Goal: Task Accomplishment & Management: Manage account settings

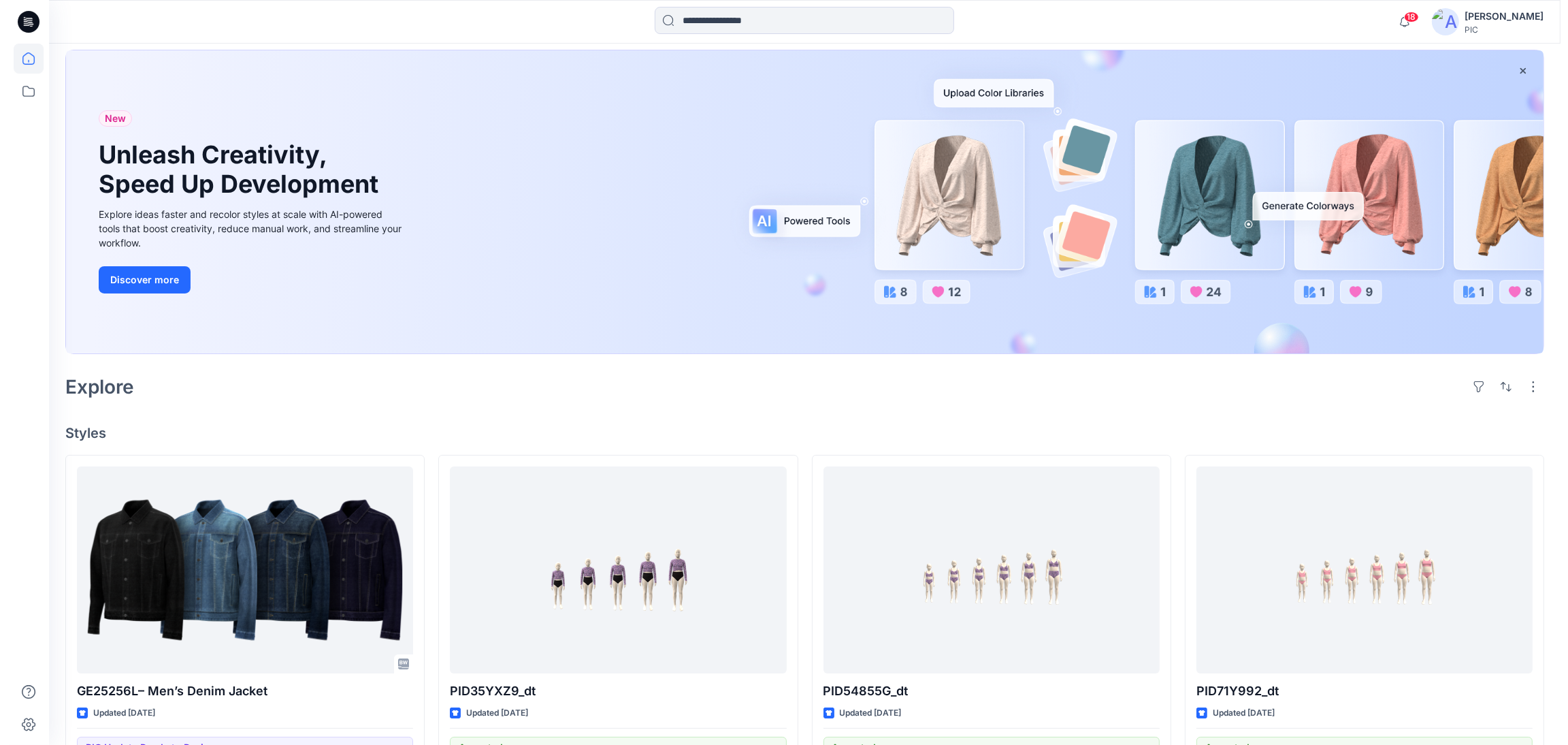
scroll to position [68, 0]
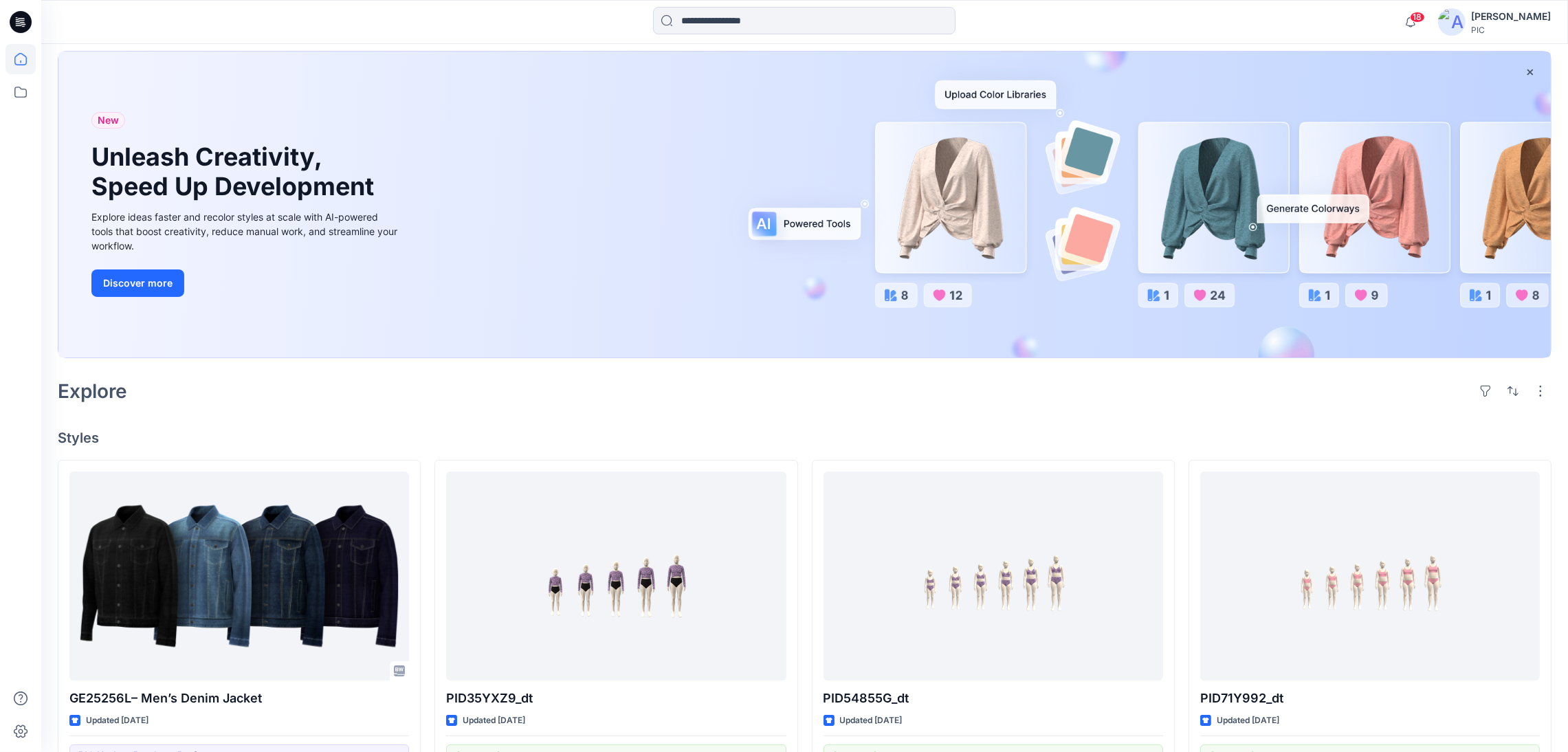
click at [1504, 19] on div "[PERSON_NAME]" at bounding box center [1511, 16] width 80 height 17
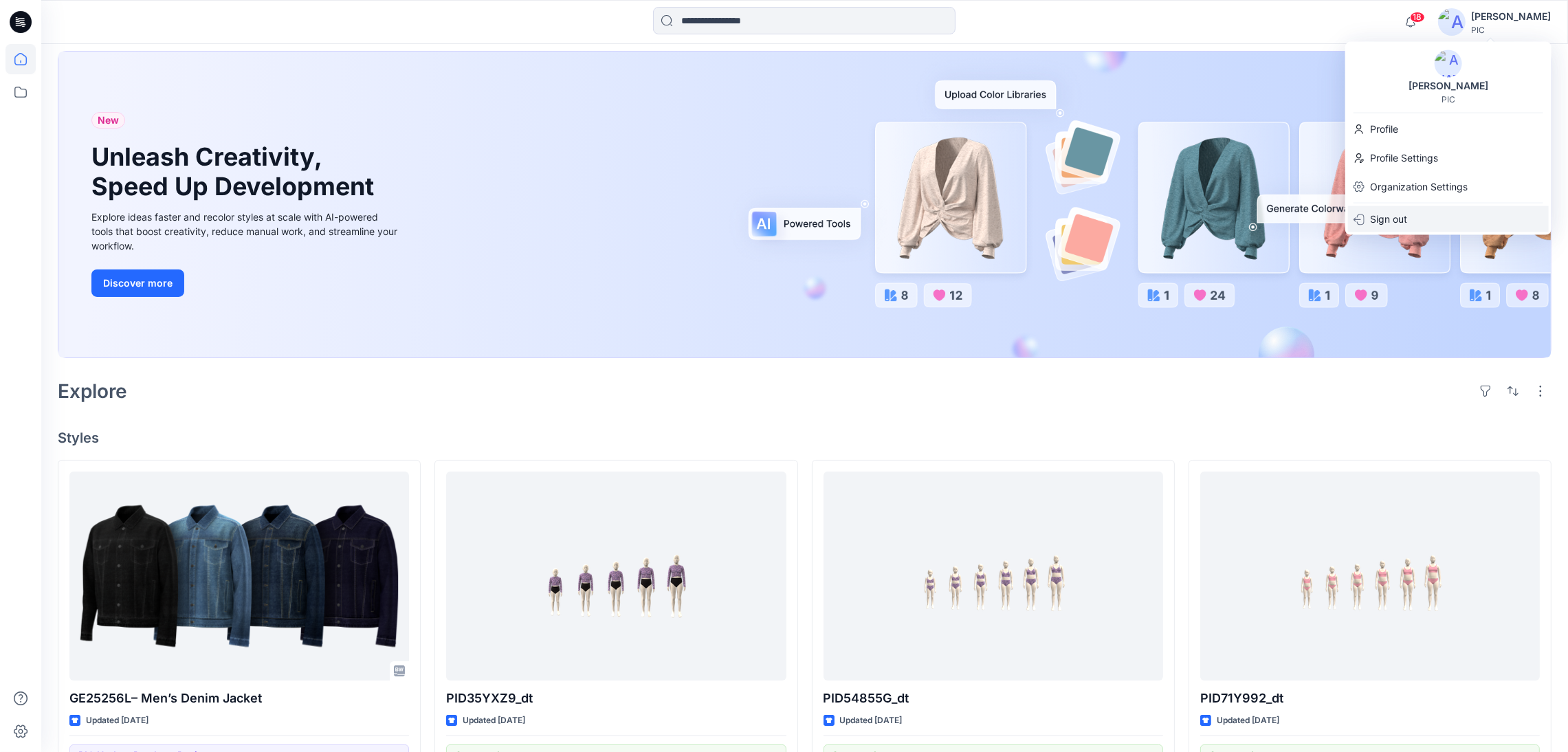
click at [1392, 220] on p "Sign out" at bounding box center [1388, 219] width 37 height 26
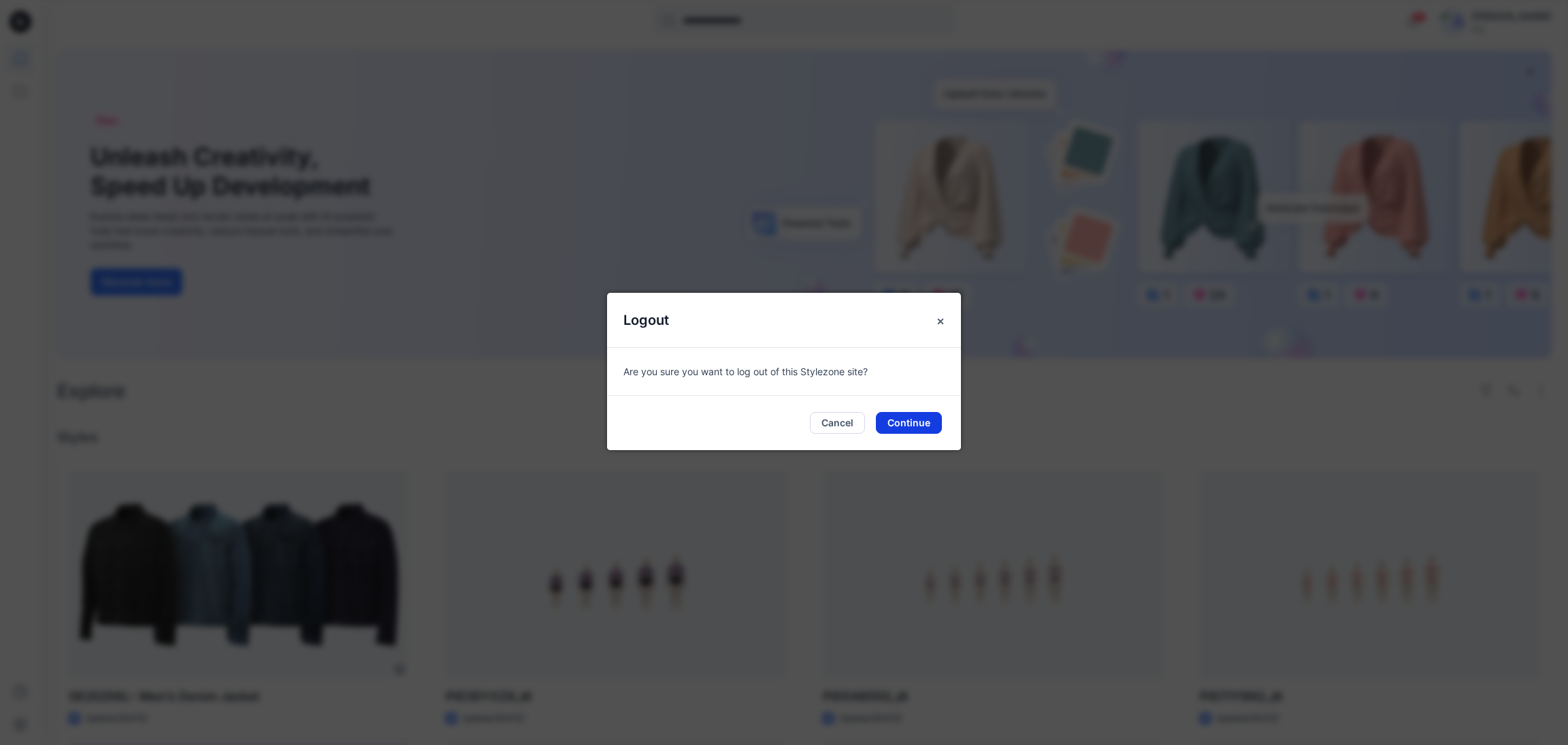
click at [900, 421] on button "Continue" at bounding box center [909, 423] width 66 height 22
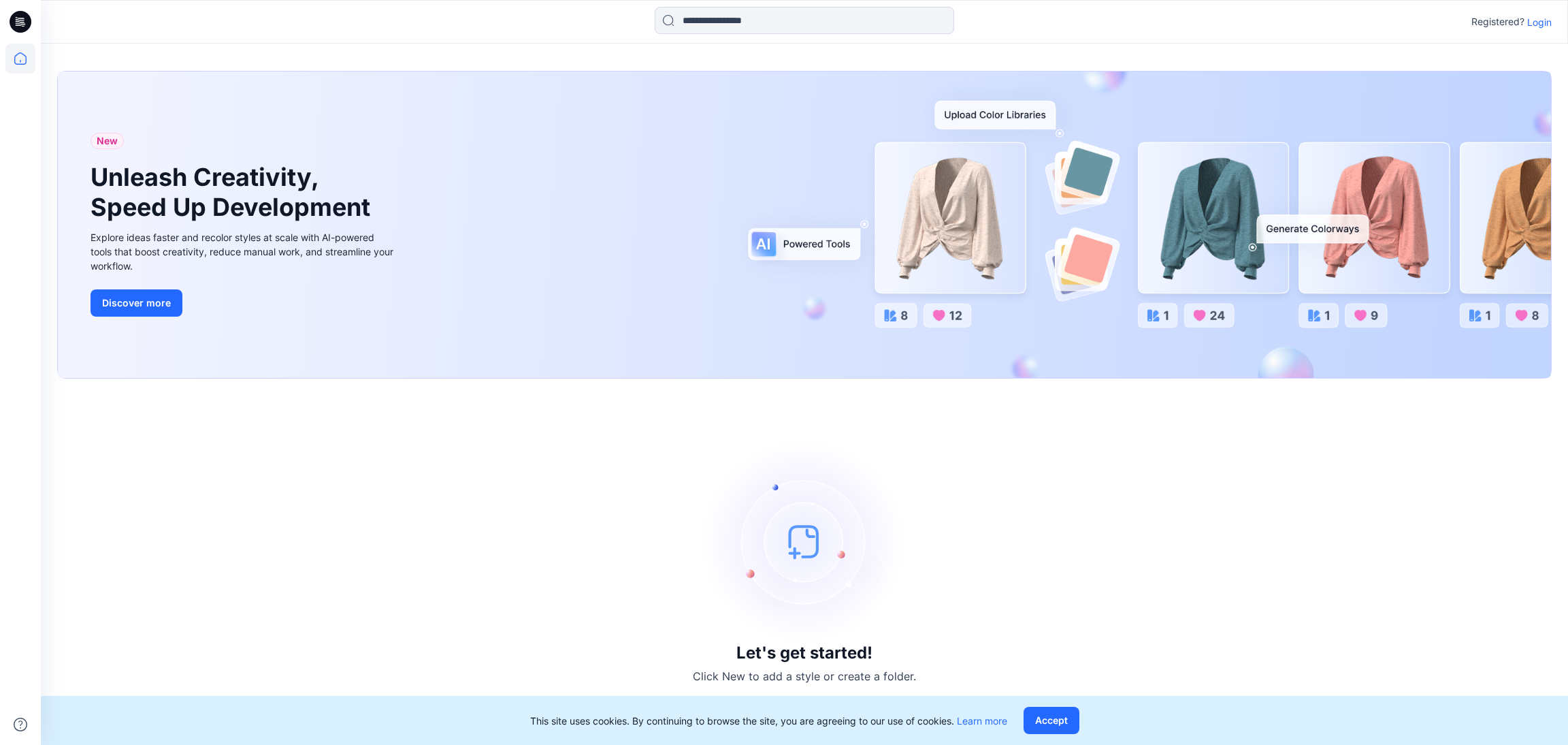
click at [1538, 19] on p "Login" at bounding box center [1539, 22] width 24 height 14
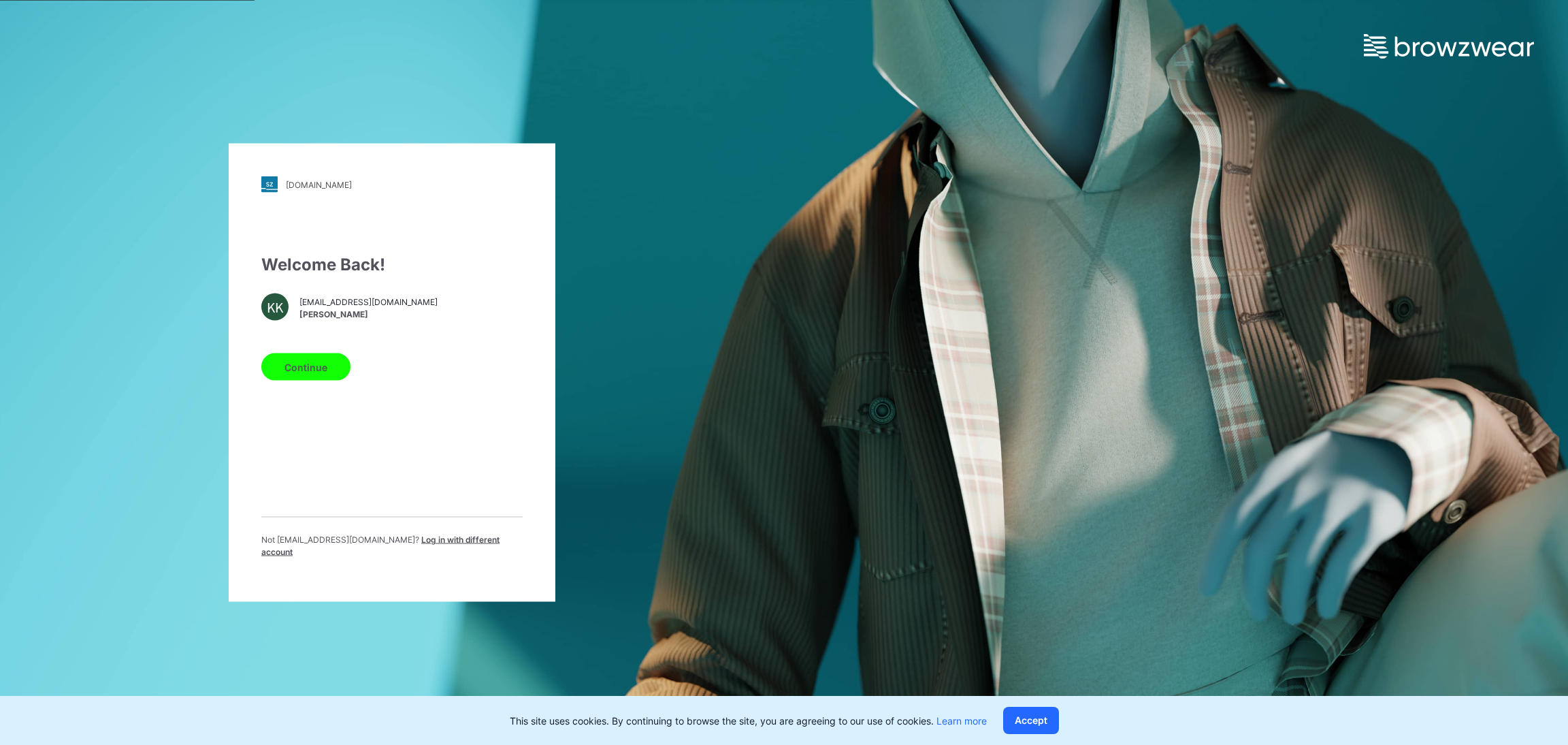
click at [419, 543] on span "Log in with different account" at bounding box center [380, 545] width 238 height 22
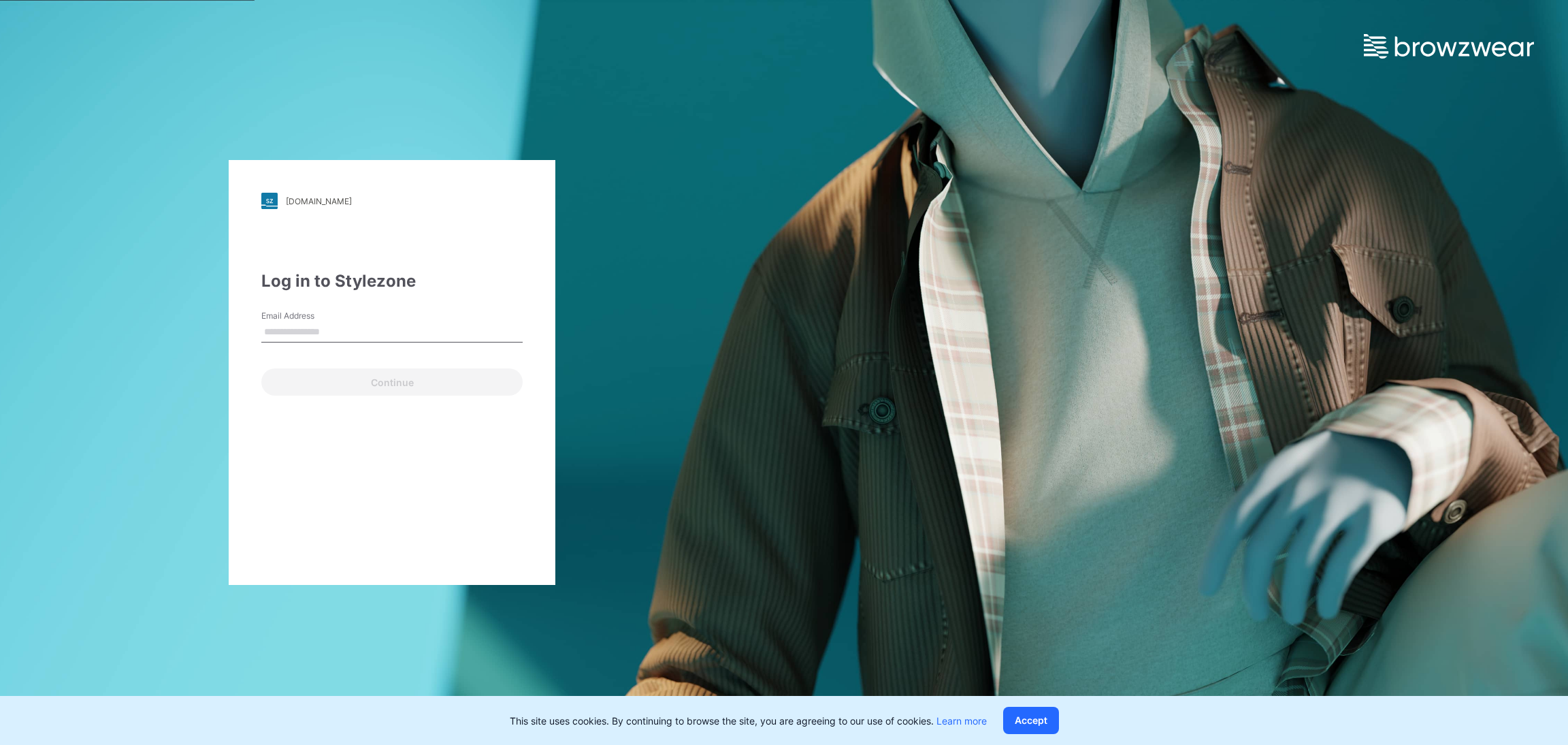
type input "**********"
click at [366, 381] on button "Continue" at bounding box center [392, 382] width 261 height 27
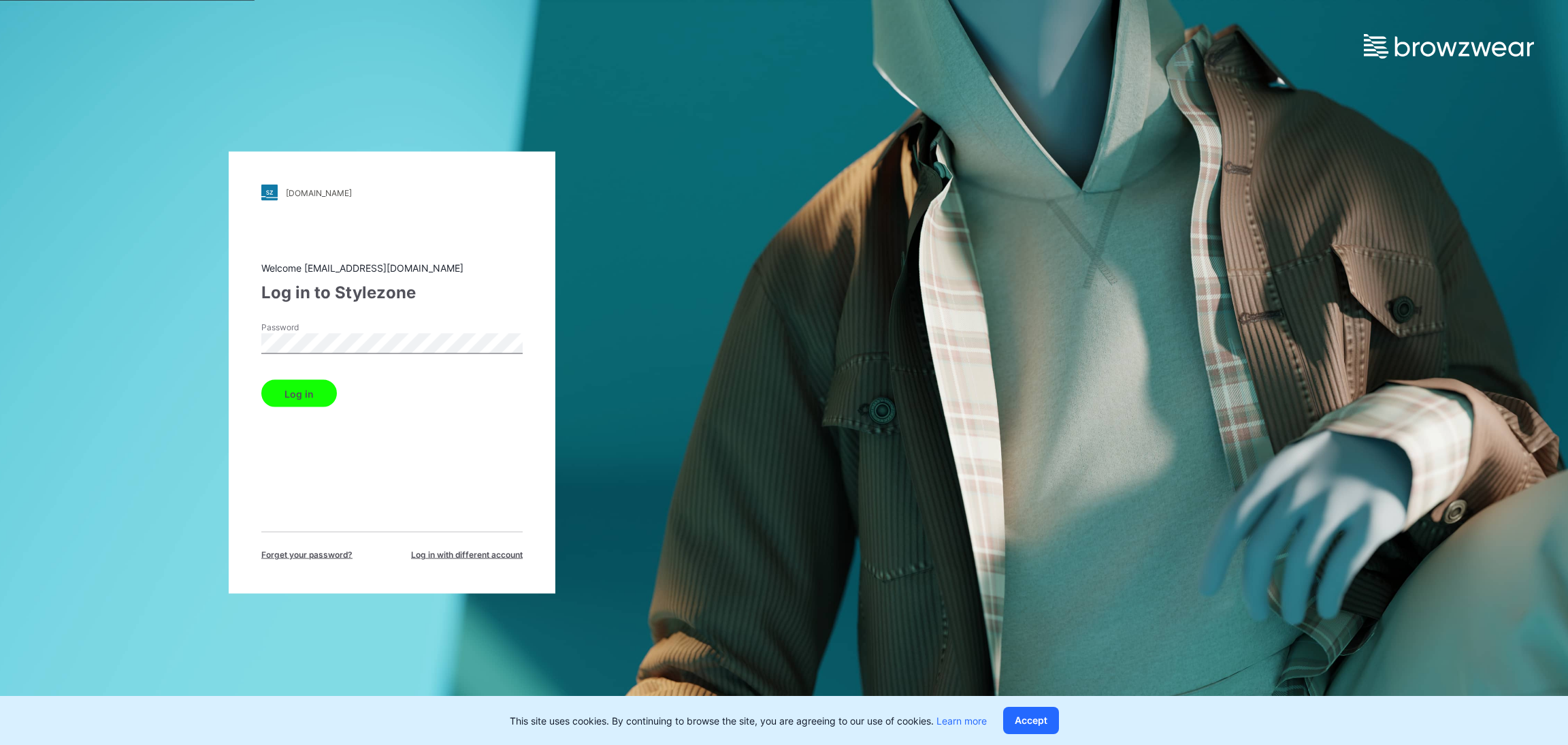
click at [315, 393] on button "Log in" at bounding box center [299, 393] width 76 height 27
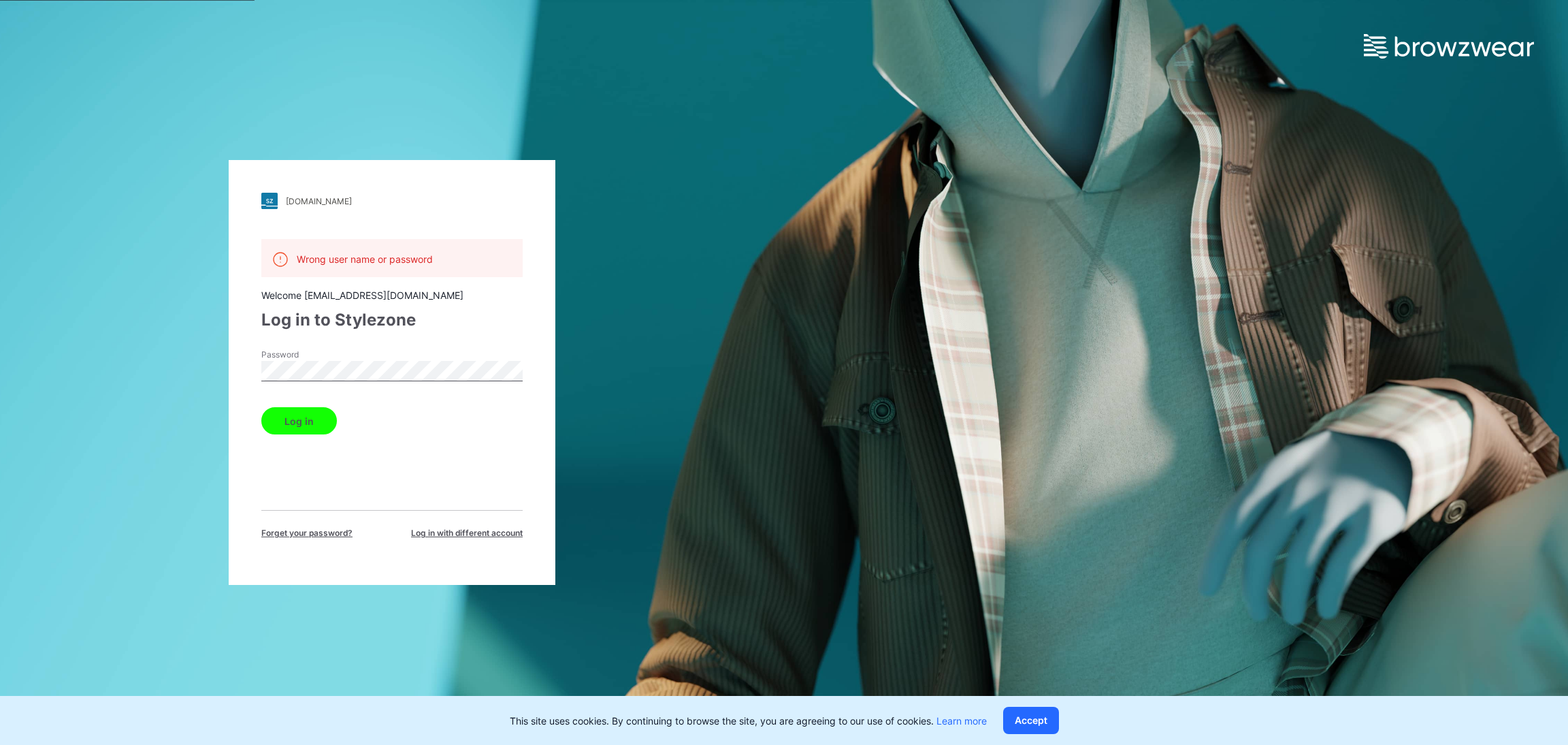
click at [464, 535] on span "Log in with different account" at bounding box center [467, 532] width 112 height 12
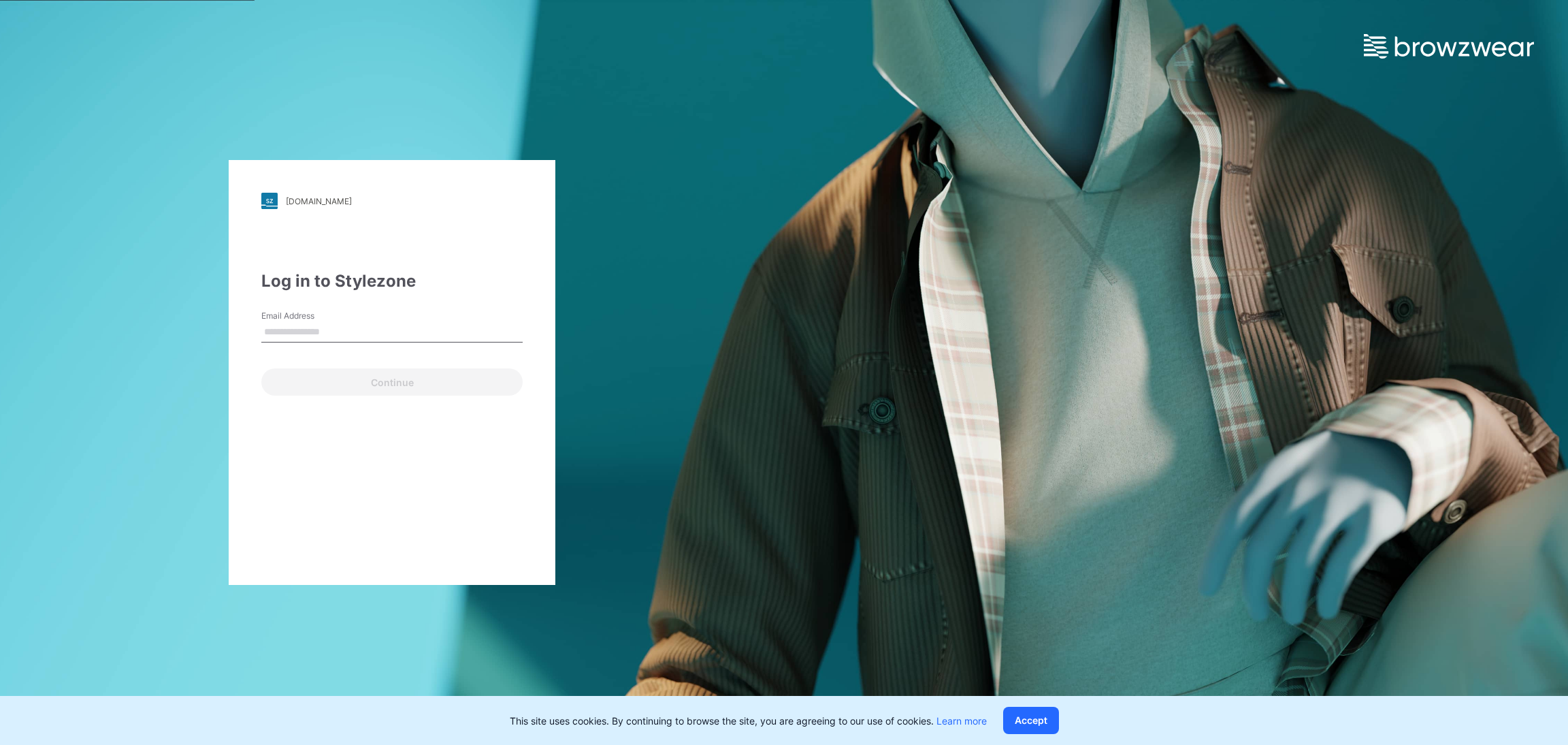
click at [332, 336] on input "Email Address" at bounding box center [392, 332] width 261 height 20
type input "**********"
click at [375, 379] on button "Continue" at bounding box center [392, 382] width 261 height 27
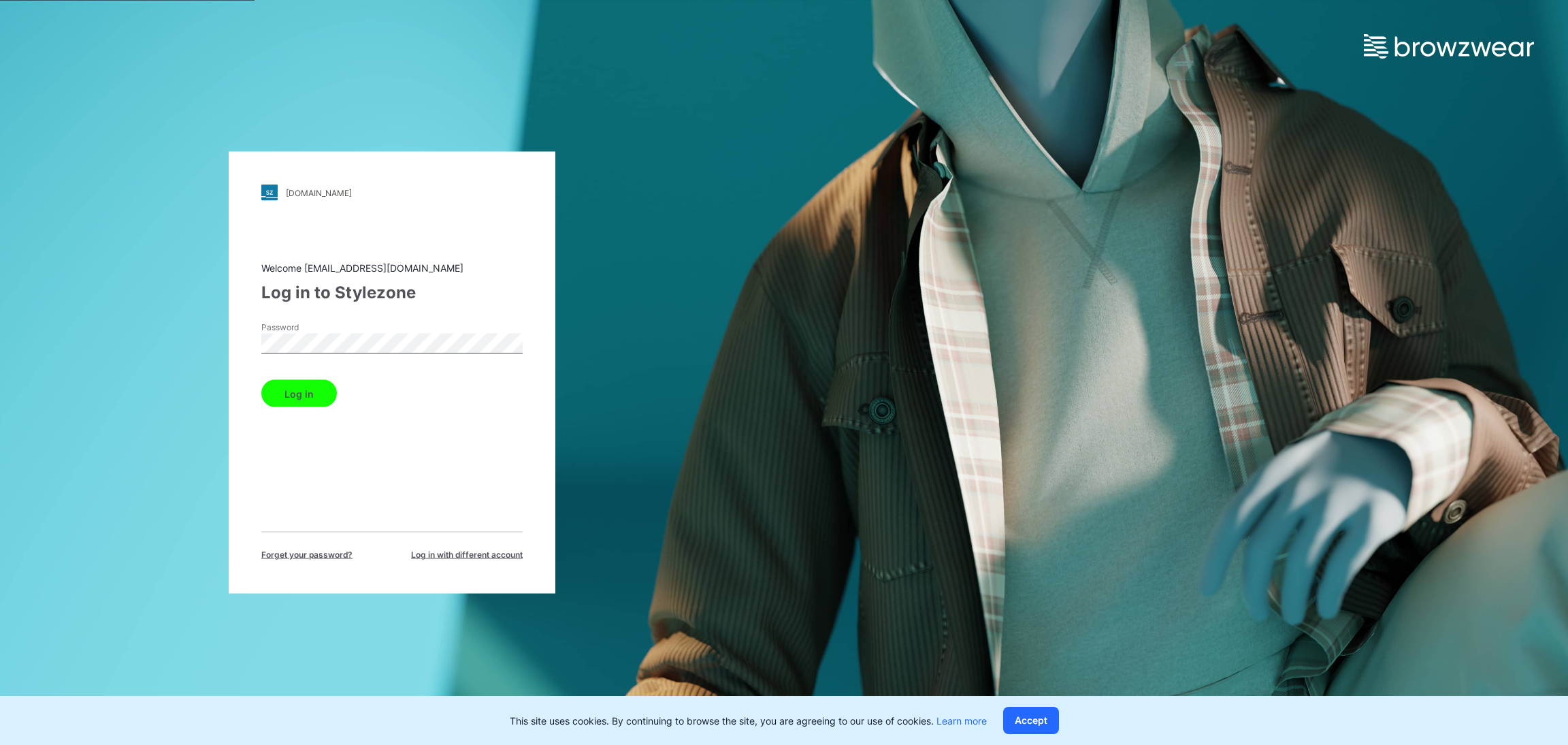
click at [311, 389] on button "Log in" at bounding box center [299, 393] width 76 height 27
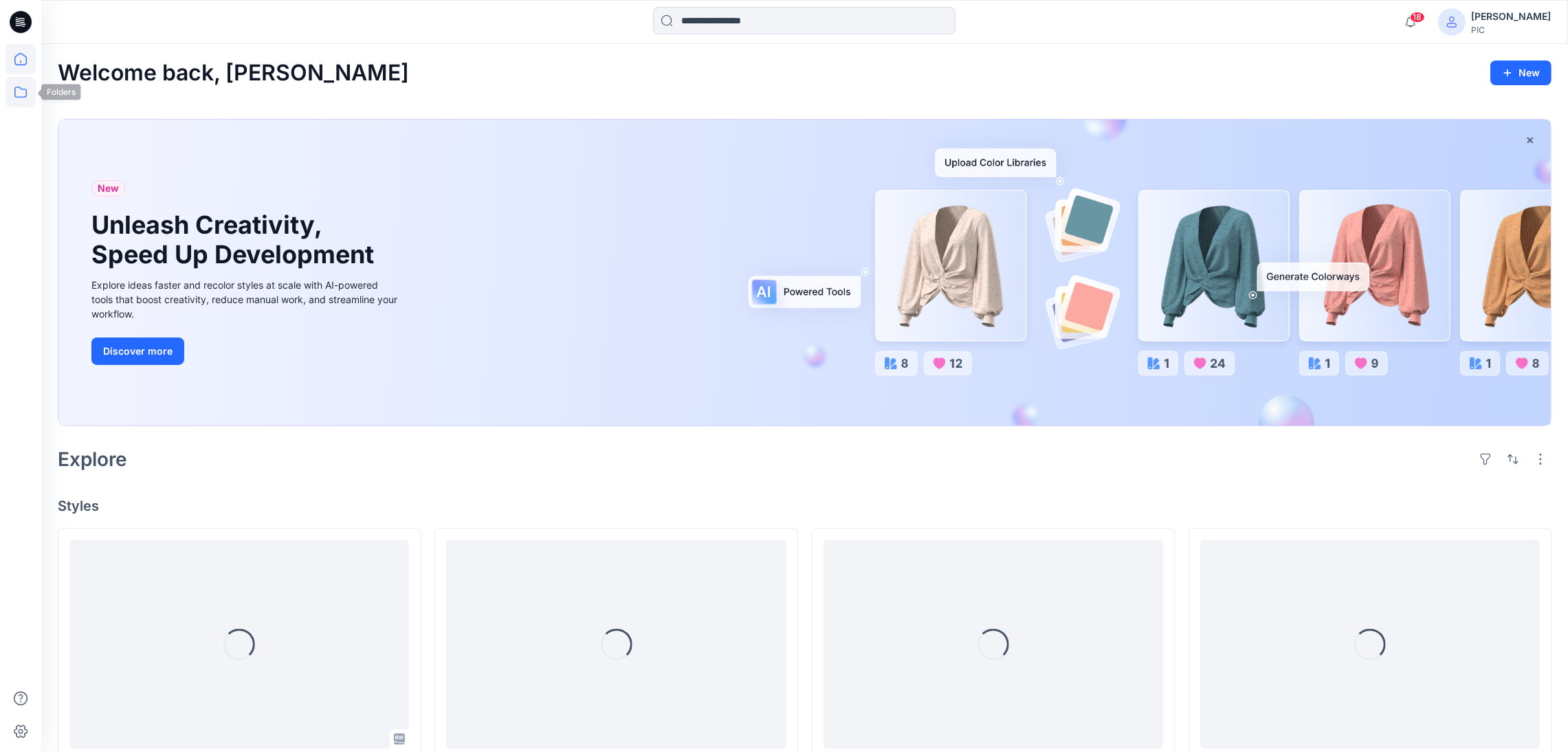
drag, startPoint x: 9, startPoint y: 99, endPoint x: 14, endPoint y: 92, distance: 8.6
click at [10, 95] on icon at bounding box center [21, 92] width 31 height 31
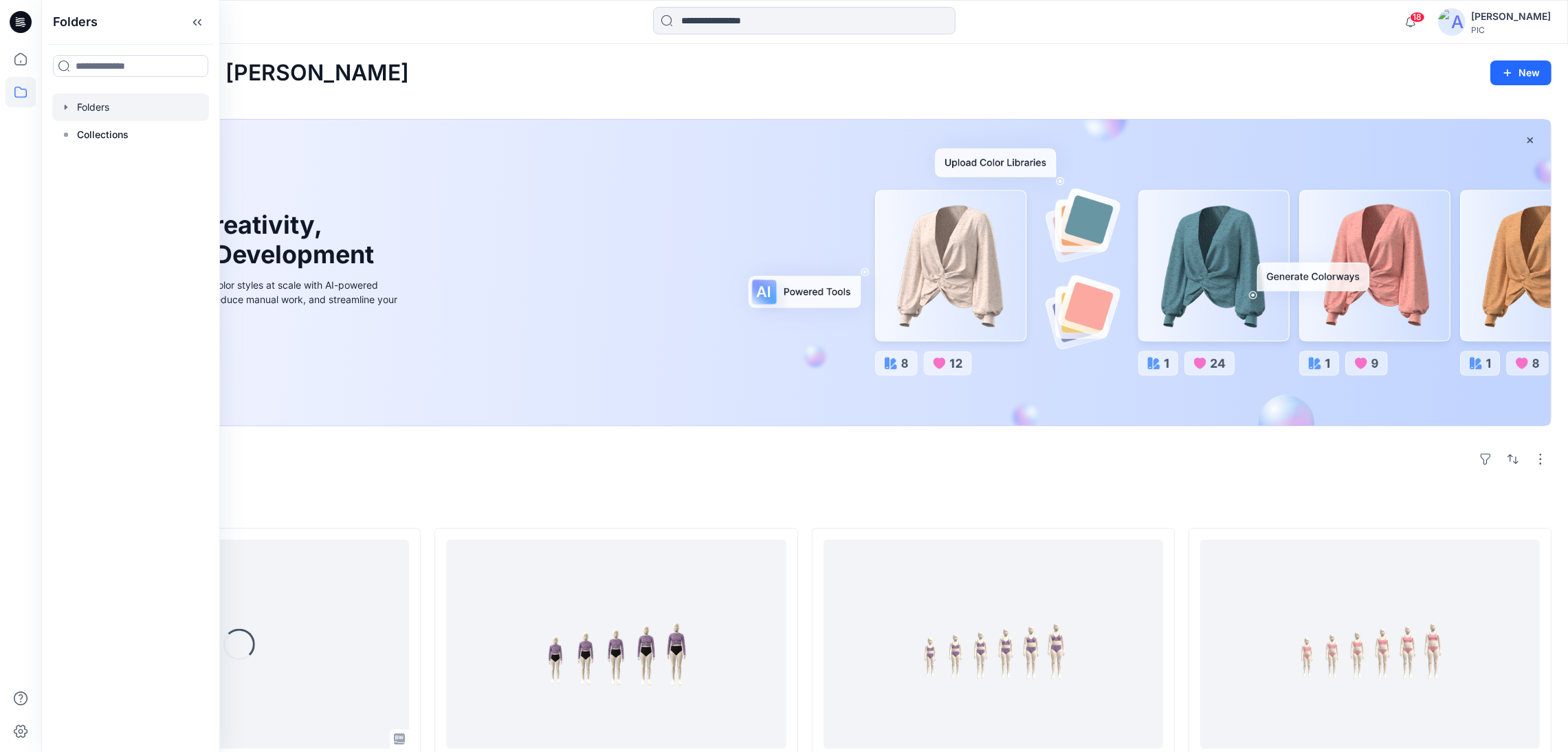
click at [112, 105] on div at bounding box center [130, 108] width 156 height 28
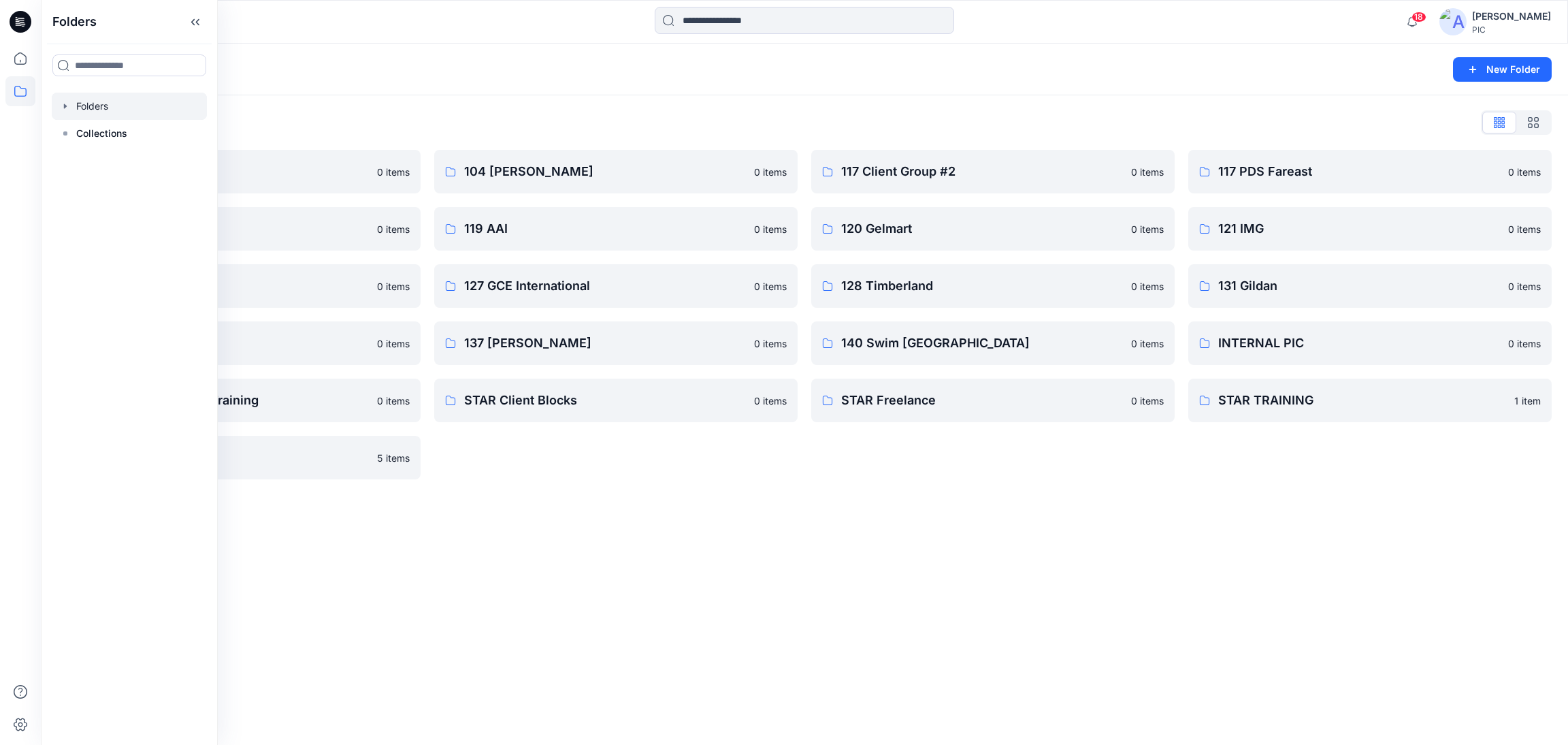
click at [941, 634] on div "Folders New Folder Folders List 103 HIS International 0 items 118 Add Black 0 i…" at bounding box center [805, 393] width 1527 height 701
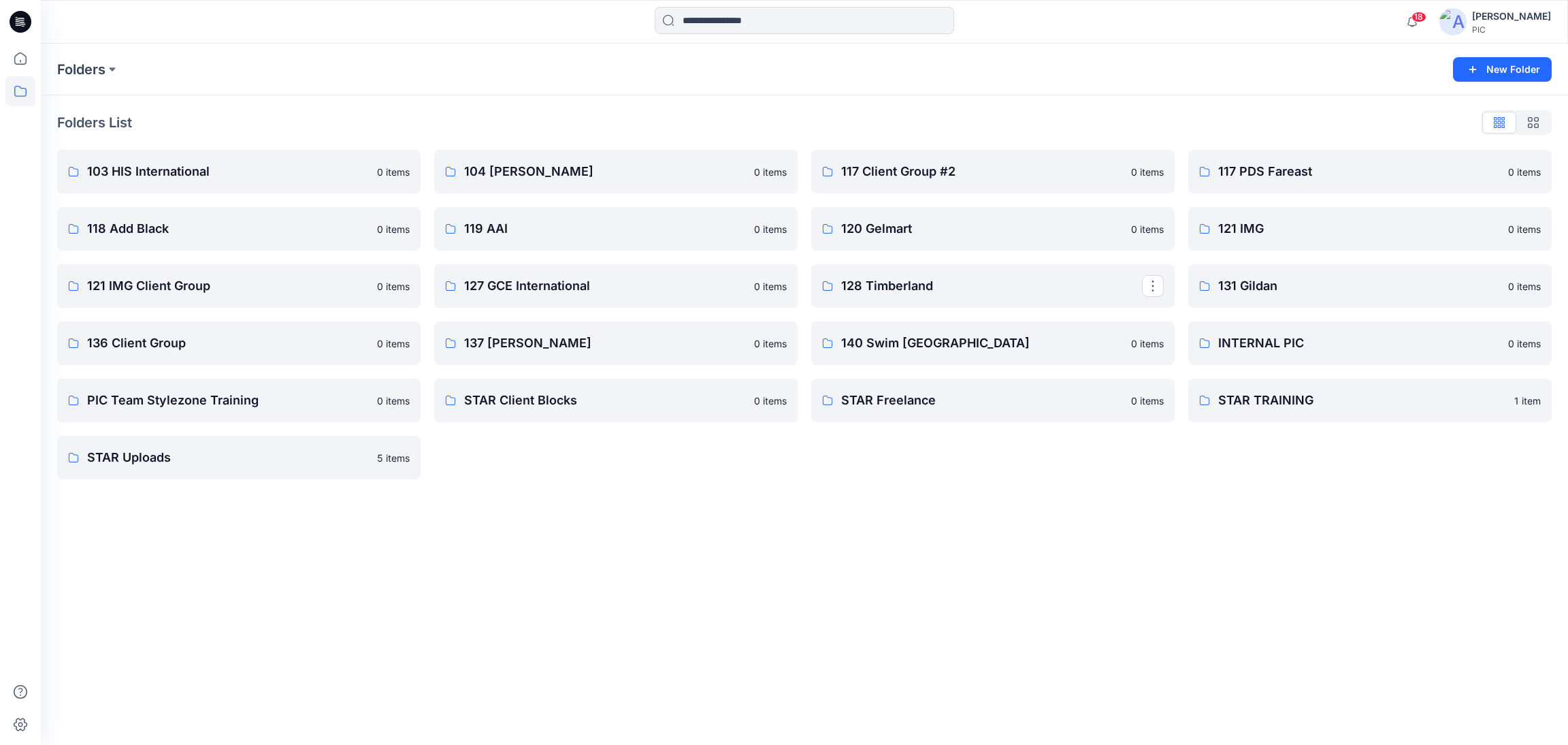
drag, startPoint x: 816, startPoint y: 671, endPoint x: 708, endPoint y: 744, distance: 130.4
click at [815, 671] on div "Folders New Folder Folders List 103 HIS International 0 items 118 Add Black 0 i…" at bounding box center [805, 393] width 1527 height 701
